Goal: Check status: Check status

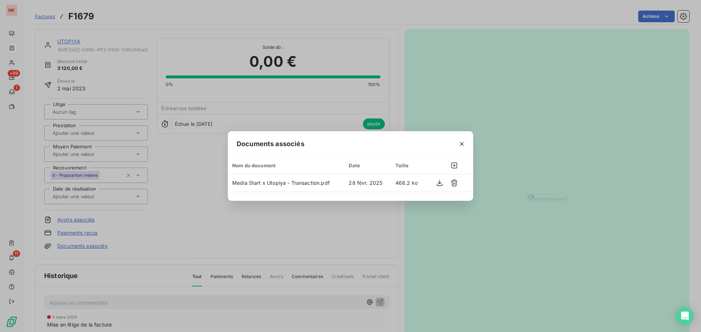
scroll to position [114, 0]
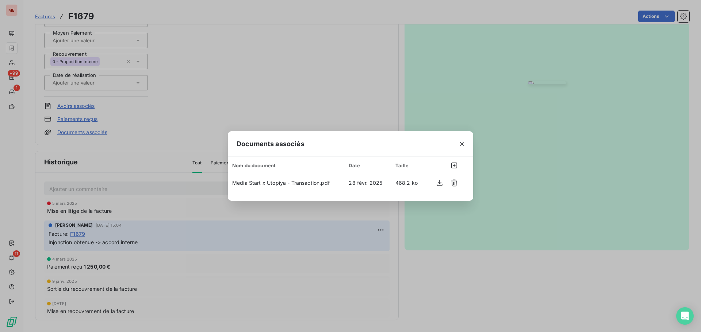
click at [33, 77] on div "Documents associés Nom du document Date Taille Media Start x Utopiya - Transact…" at bounding box center [350, 166] width 701 height 332
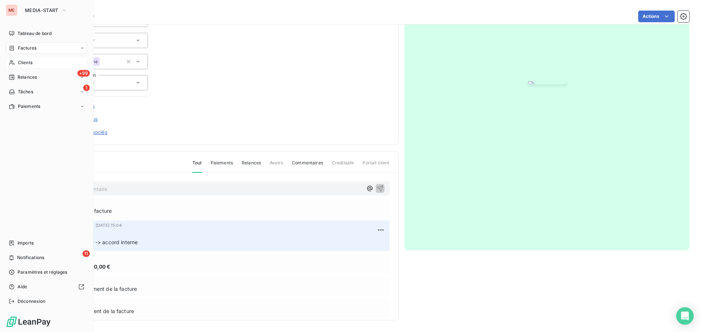
click at [12, 64] on icon at bounding box center [12, 63] width 6 height 6
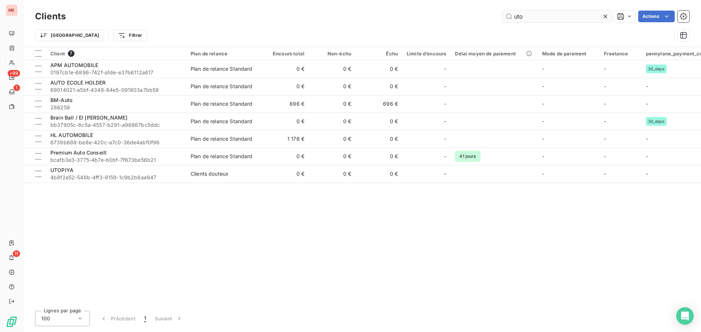
click at [521, 12] on input "uto" at bounding box center [556, 17] width 109 height 12
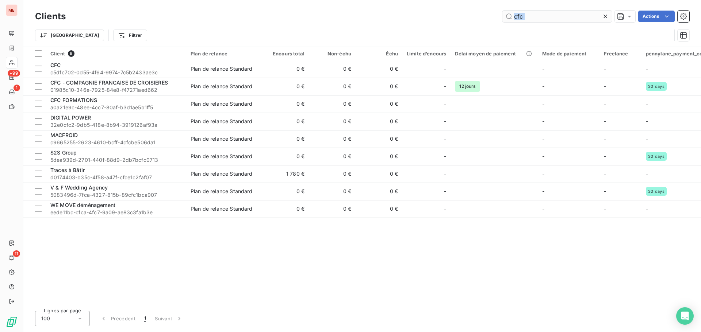
drag, startPoint x: 552, startPoint y: 26, endPoint x: 554, endPoint y: 19, distance: 7.6
click at [554, 19] on div "Clients cfc Actions Trier Filtrer" at bounding box center [362, 28] width 654 height 38
click at [554, 19] on input "cfc" at bounding box center [556, 17] width 109 height 12
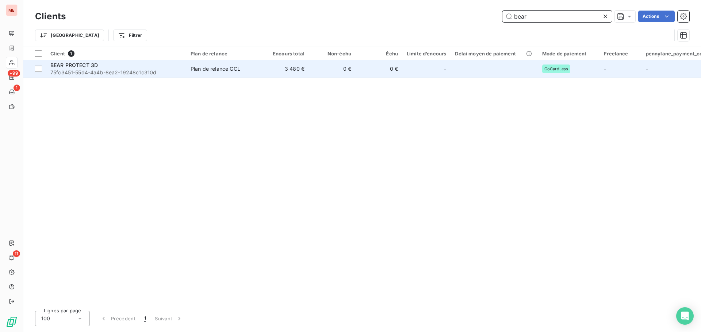
type input "bear"
click at [326, 66] on td "0 €" at bounding box center [332, 69] width 47 height 18
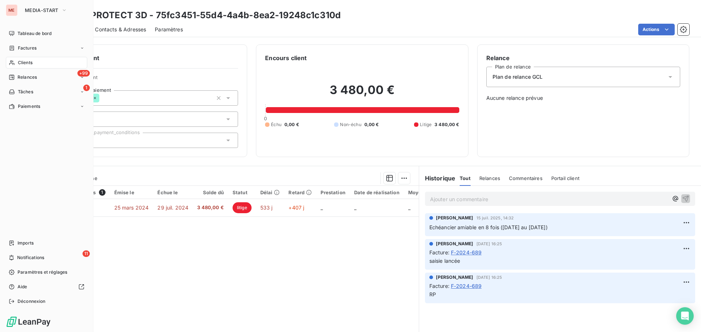
click at [17, 65] on div "Clients" at bounding box center [46, 63] width 81 height 12
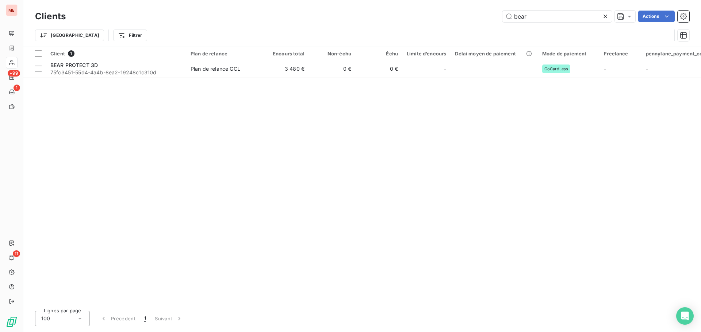
click at [270, 87] on div "Client 1 Plan de relance Encours total Non-échu Échu Limite d’encours Délai moy…" at bounding box center [361, 176] width 677 height 258
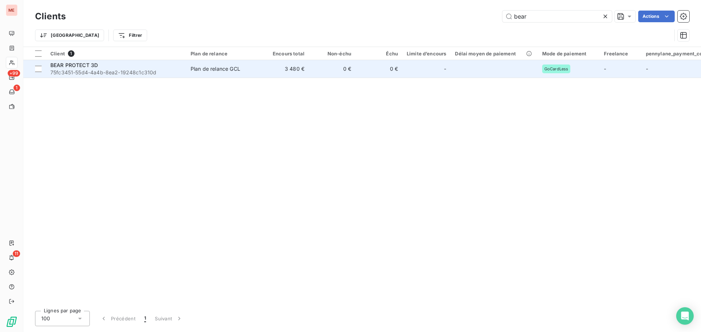
click at [273, 72] on td "3 480 €" at bounding box center [285, 69] width 47 height 18
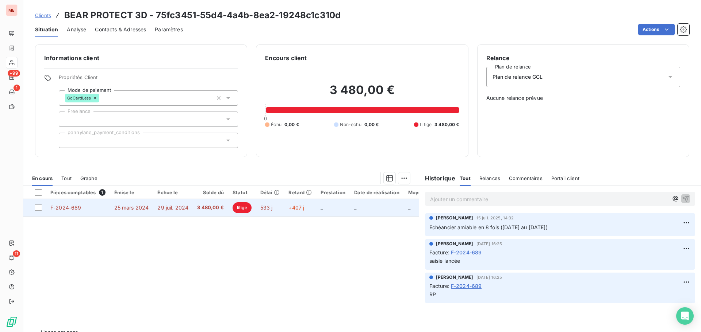
click at [226, 203] on td "3 480,00 €" at bounding box center [210, 208] width 35 height 18
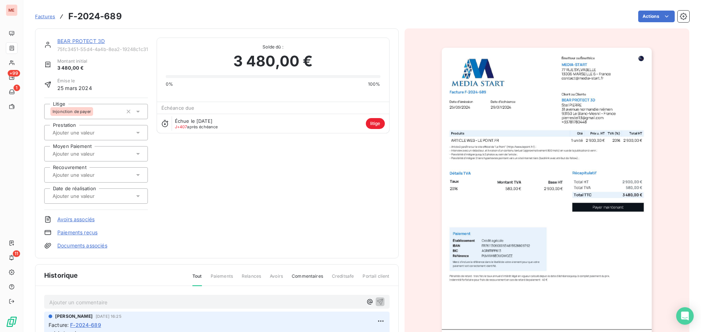
click at [98, 39] on link "BEAR PROTECT 3D" at bounding box center [80, 41] width 47 height 6
